Goal: Task Accomplishment & Management: Manage account settings

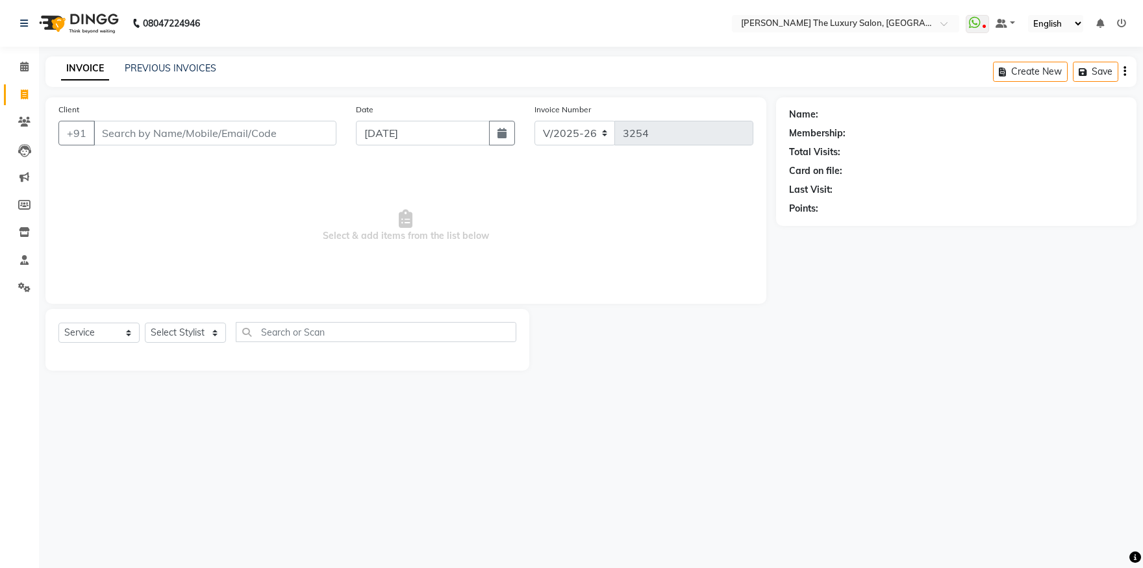
select select "7179"
select select "service"
click at [21, 60] on span at bounding box center [24, 67] width 23 height 15
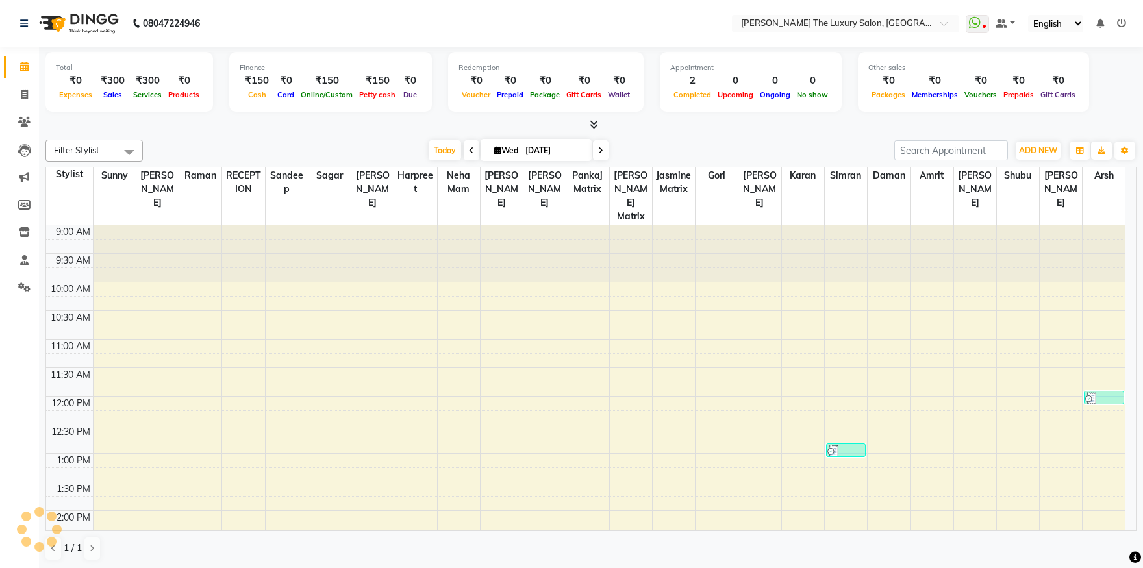
scroll to position [285, 0]
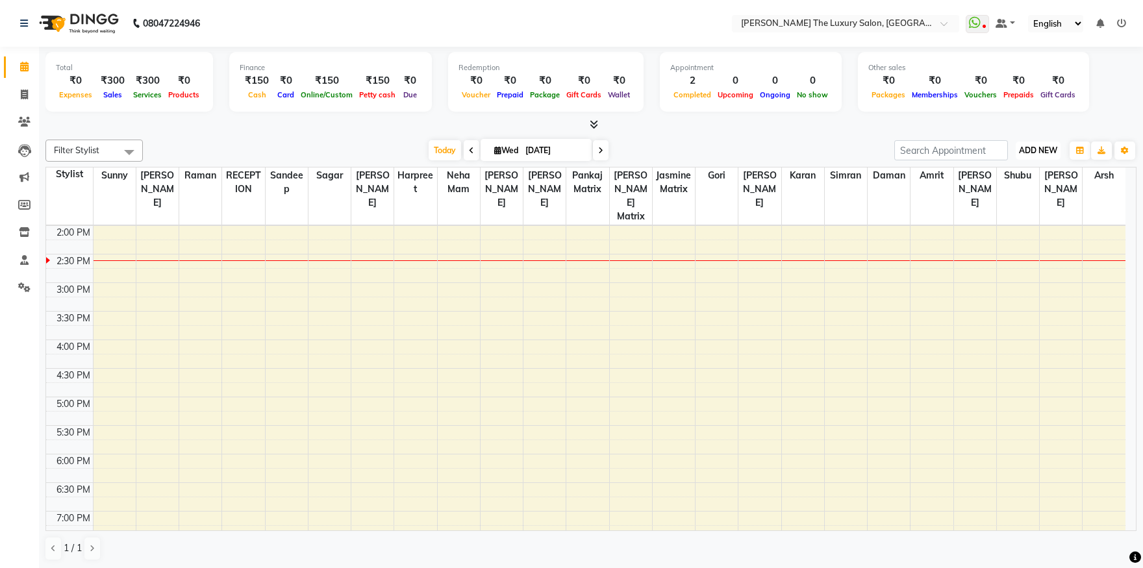
click at [1034, 154] on span "ADD NEW" at bounding box center [1038, 150] width 38 height 10
click at [978, 211] on link "Add Expense" at bounding box center [1008, 208] width 103 height 17
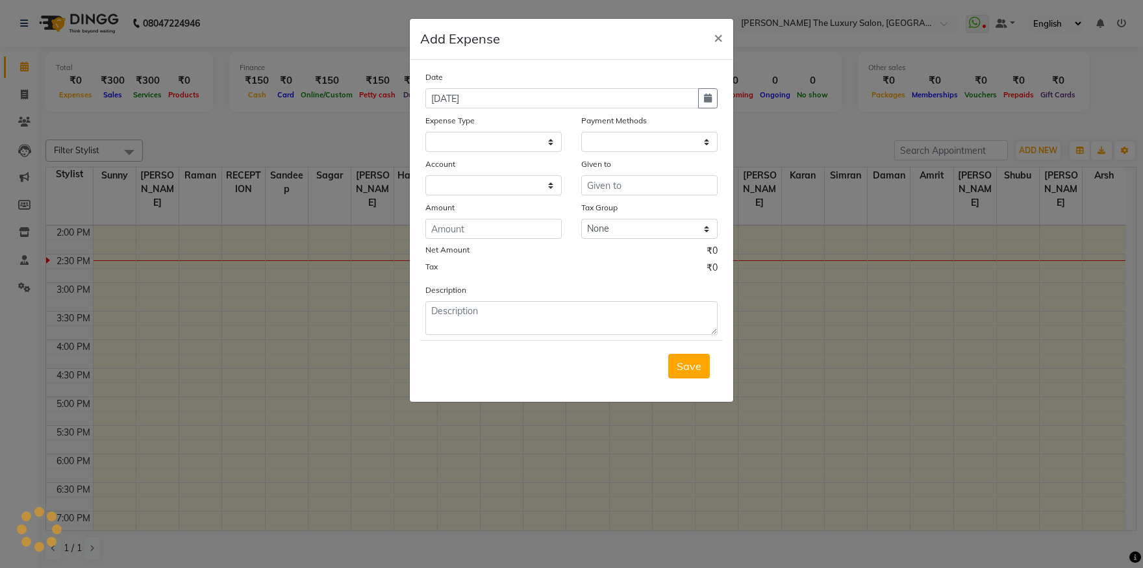
select select
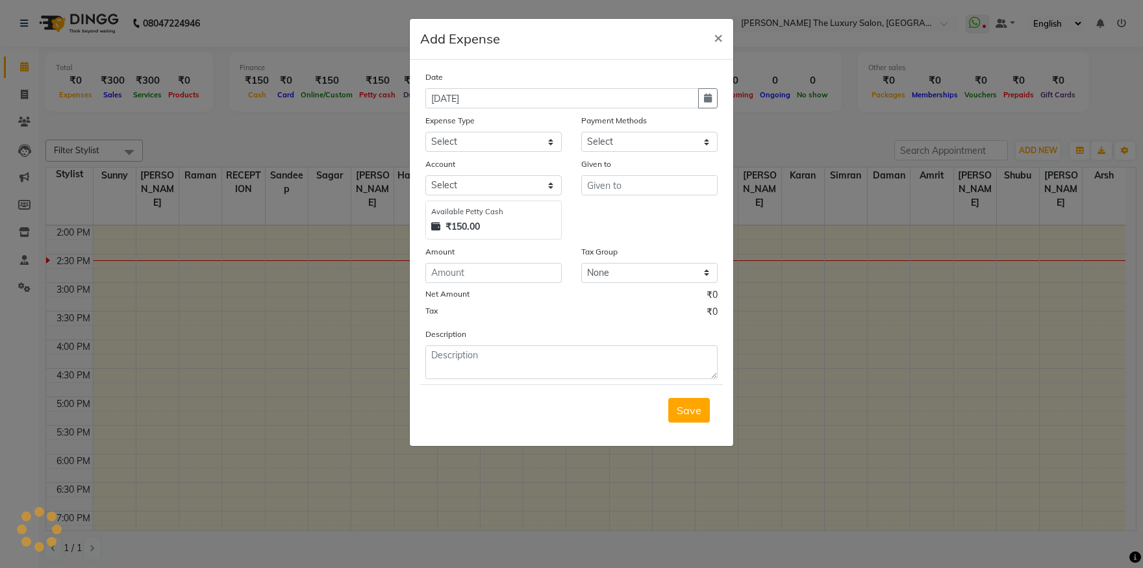
select select "1"
select select "6260"
click at [425, 132] on select "Select Advance Salary Bank charges Car maintenance Cash transfer to bank Cash t…" at bounding box center [493, 142] width 136 height 20
click option "Other" at bounding box center [0, 0] width 0 height 0
click at [425, 132] on select "Select Advance Salary Bank charges Car maintenance Cash transfer to bank Cash t…" at bounding box center [493, 142] width 136 height 20
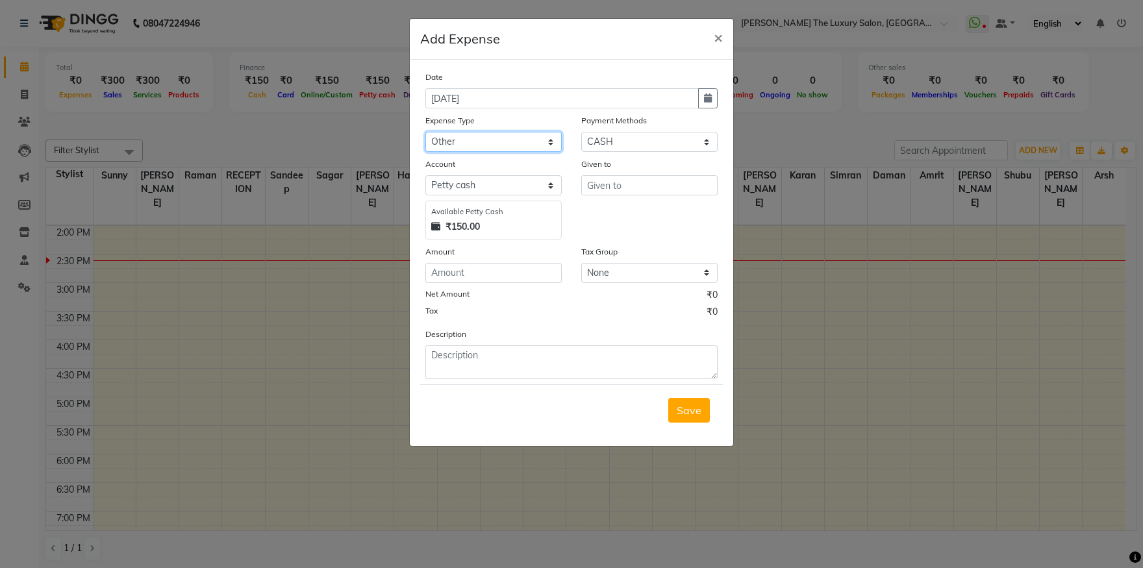
select select "18155"
click option "Pantry" at bounding box center [0, 0] width 0 height 0
click at [628, 184] on input "text" at bounding box center [649, 185] width 136 height 20
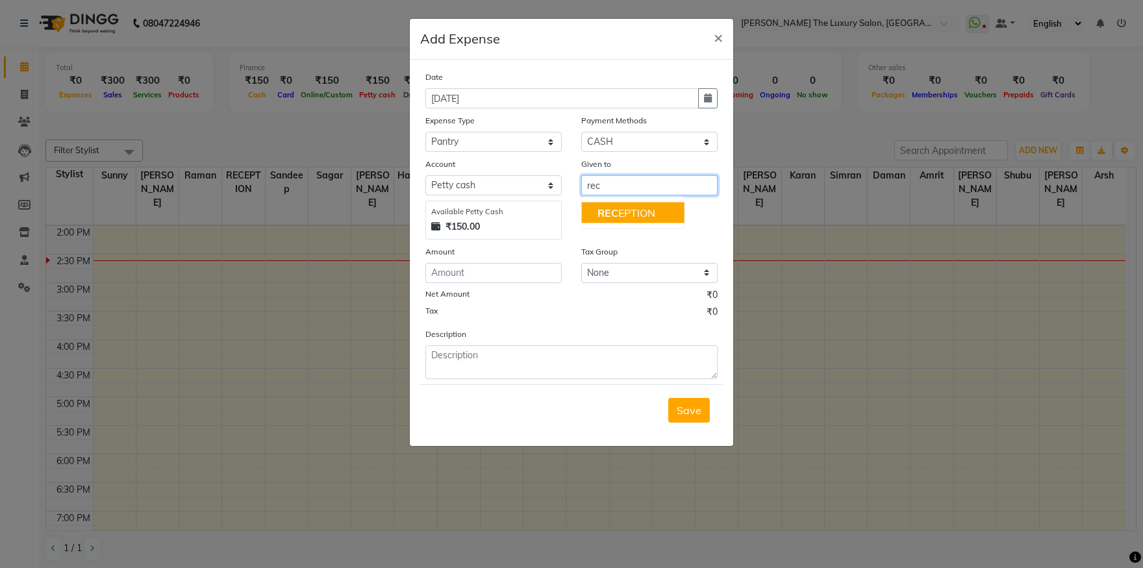
click at [642, 210] on ngb-highlight "REC EPTION" at bounding box center [626, 212] width 58 height 13
type input "RECEPTION"
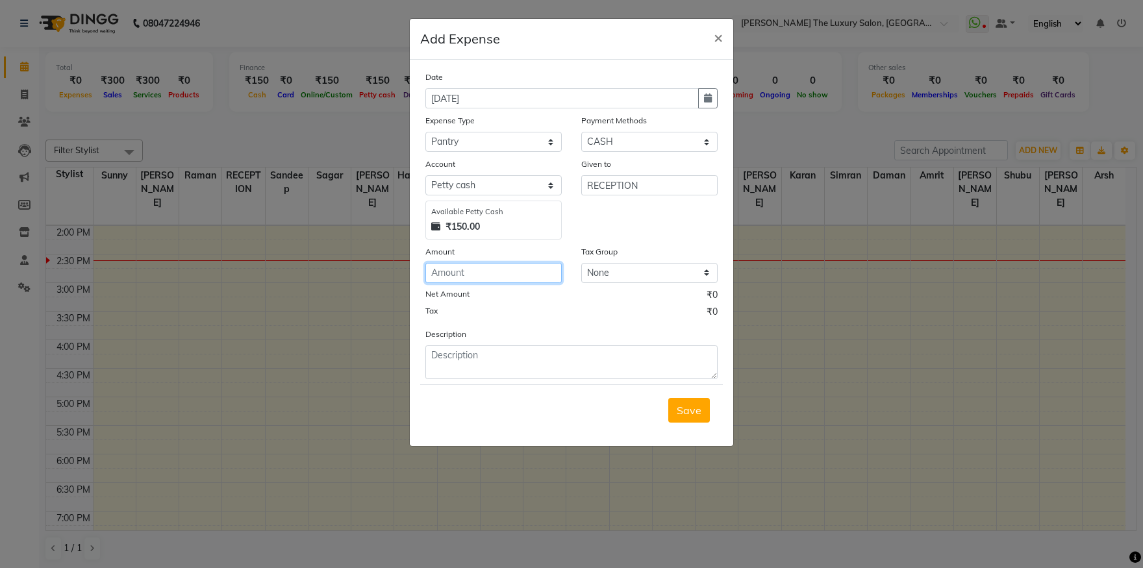
click at [510, 269] on input "number" at bounding box center [493, 273] width 136 height 20
click at [484, 273] on input "number" at bounding box center [493, 273] width 136 height 20
type input "96"
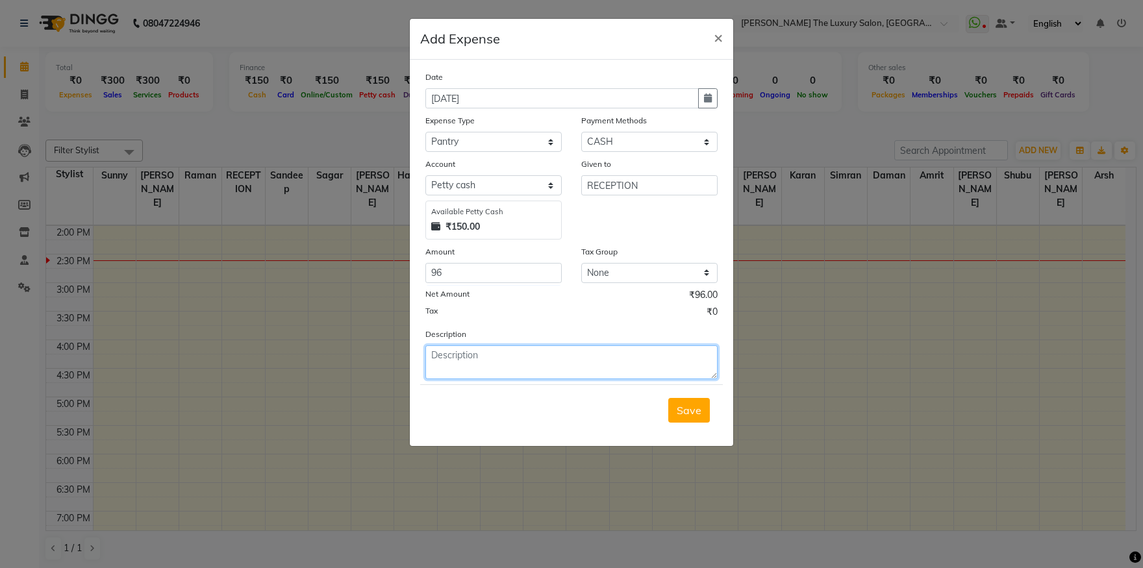
click at [478, 359] on textarea at bounding box center [571, 362] width 292 height 34
type textarea "milk"
click at [686, 412] on span "Save" at bounding box center [689, 410] width 25 height 13
